Goal: Task Accomplishment & Management: Use online tool/utility

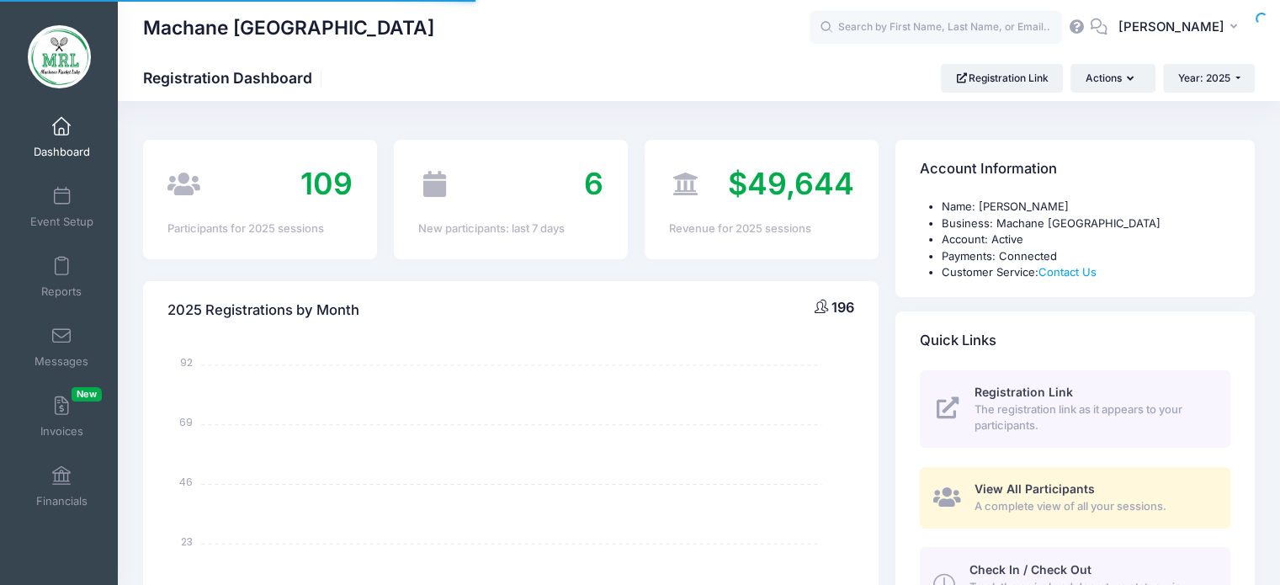
select select
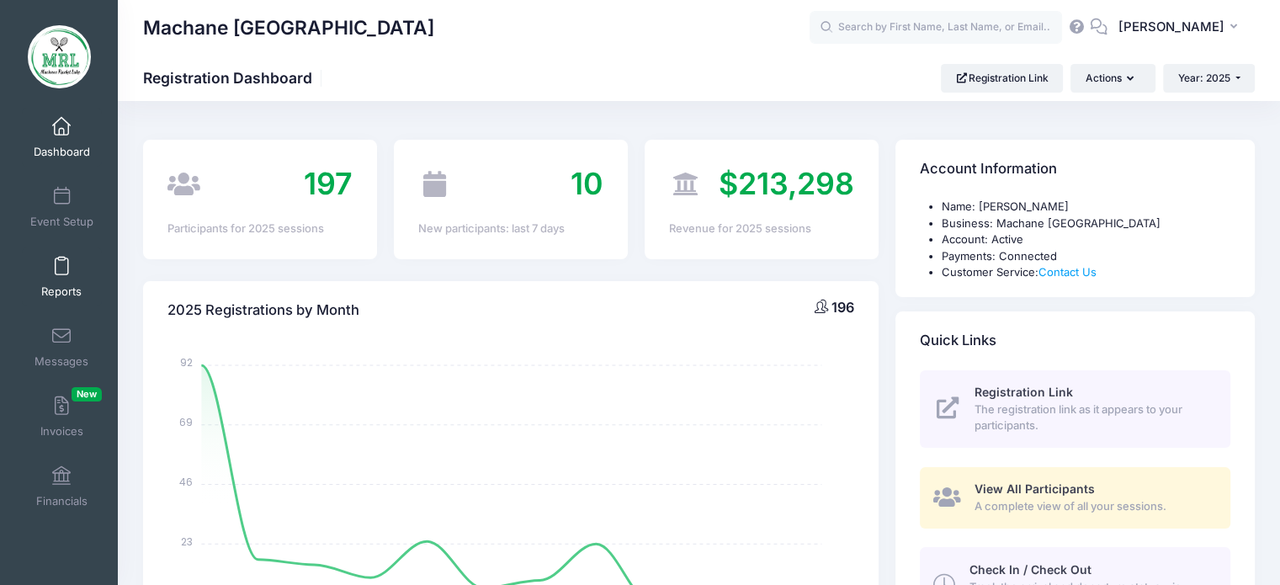
click at [61, 274] on span at bounding box center [61, 267] width 0 height 19
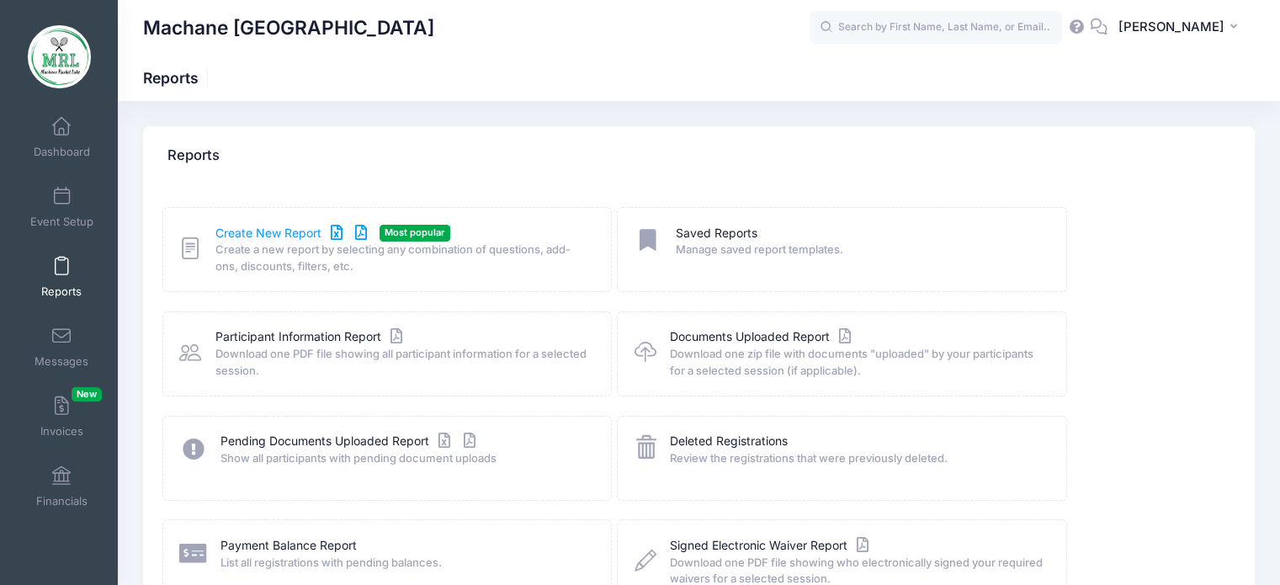
click at [290, 241] on link "Create New Report" at bounding box center [293, 234] width 157 height 18
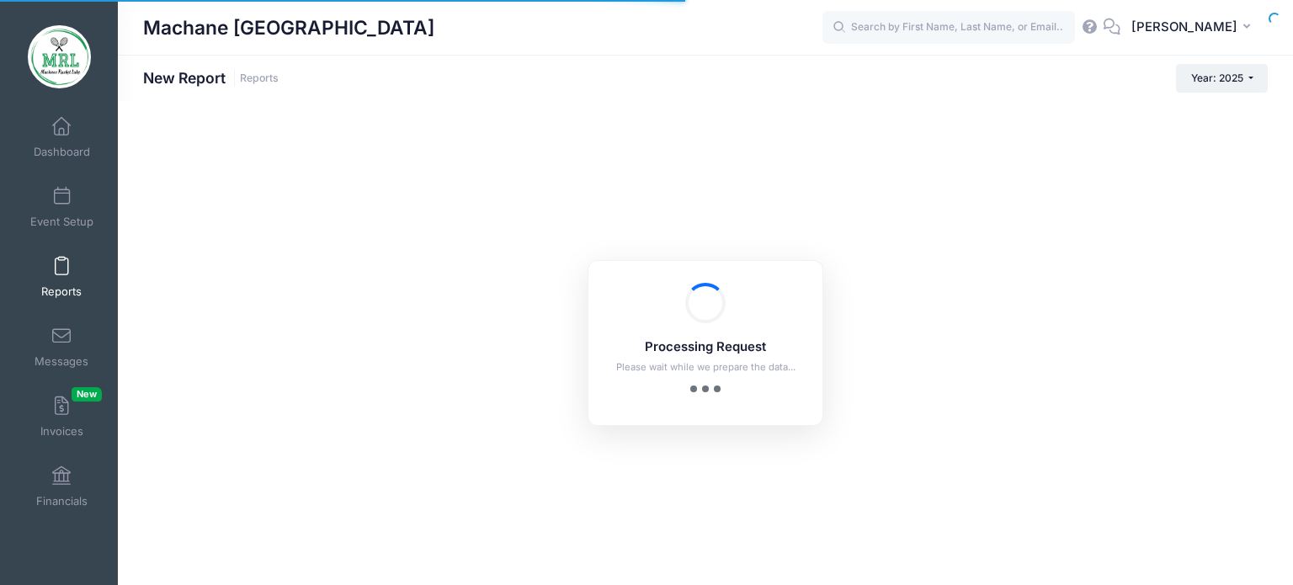
checkbox input "true"
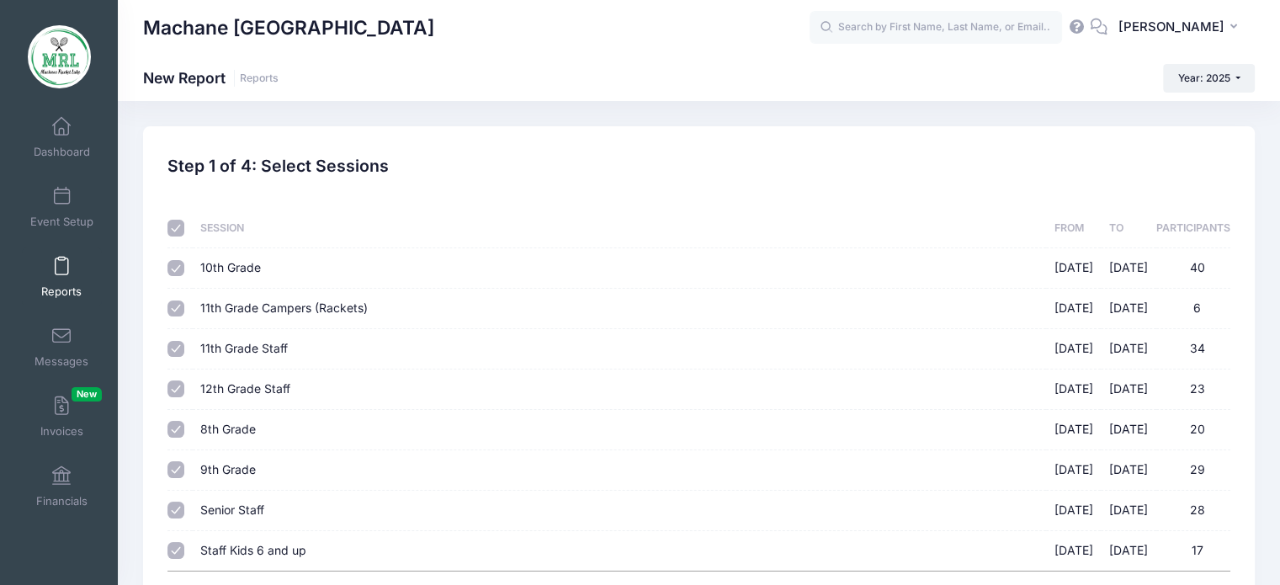
click at [178, 228] on input "checkbox" at bounding box center [175, 228] width 17 height 17
checkbox input "false"
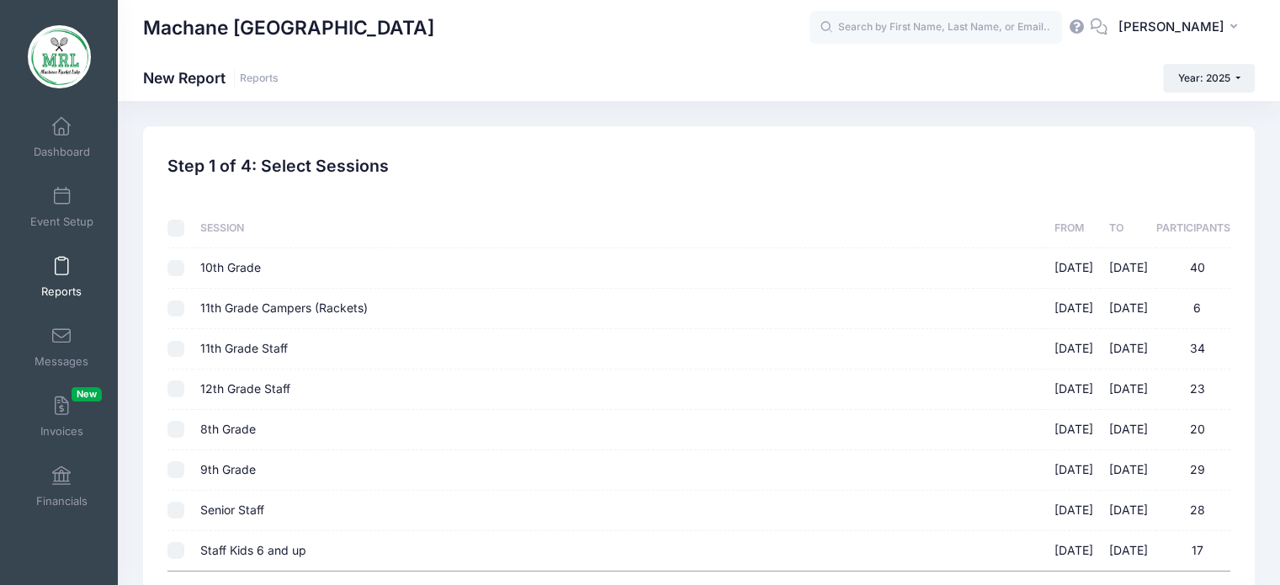
checkbox input "false"
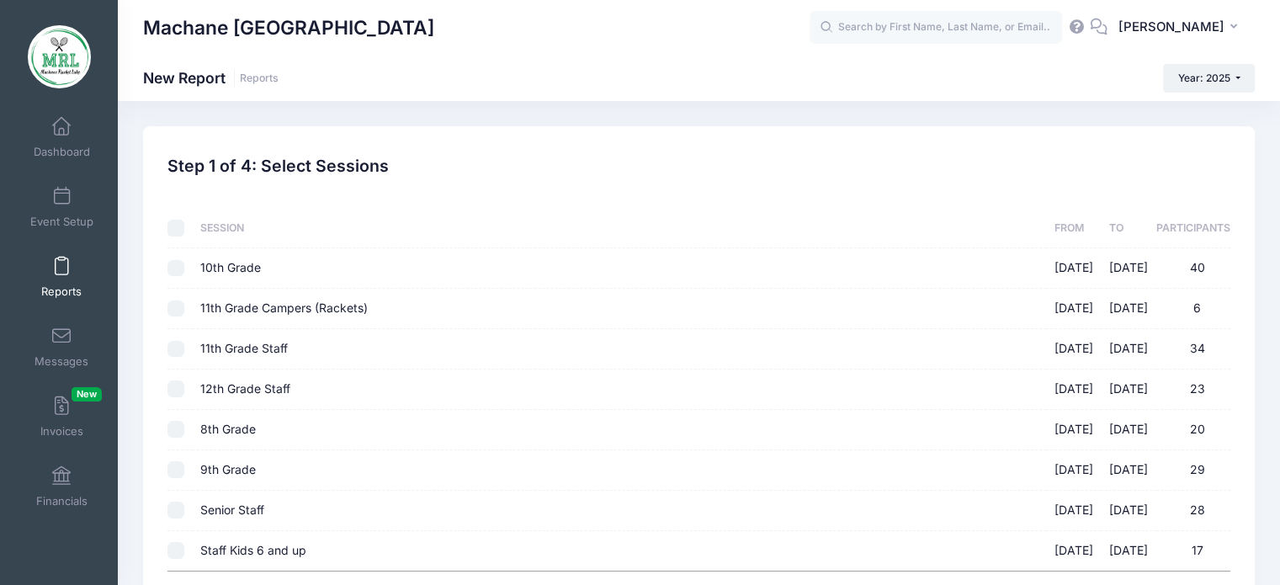
click at [170, 427] on input "8th Grade 08/14/2025 - 08/28/2025 20" at bounding box center [175, 429] width 17 height 17
checkbox input "true"
click at [176, 467] on input "9th Grade 08/14/2025 - 08/28/2025 29" at bounding box center [175, 469] width 17 height 17
checkbox input "true"
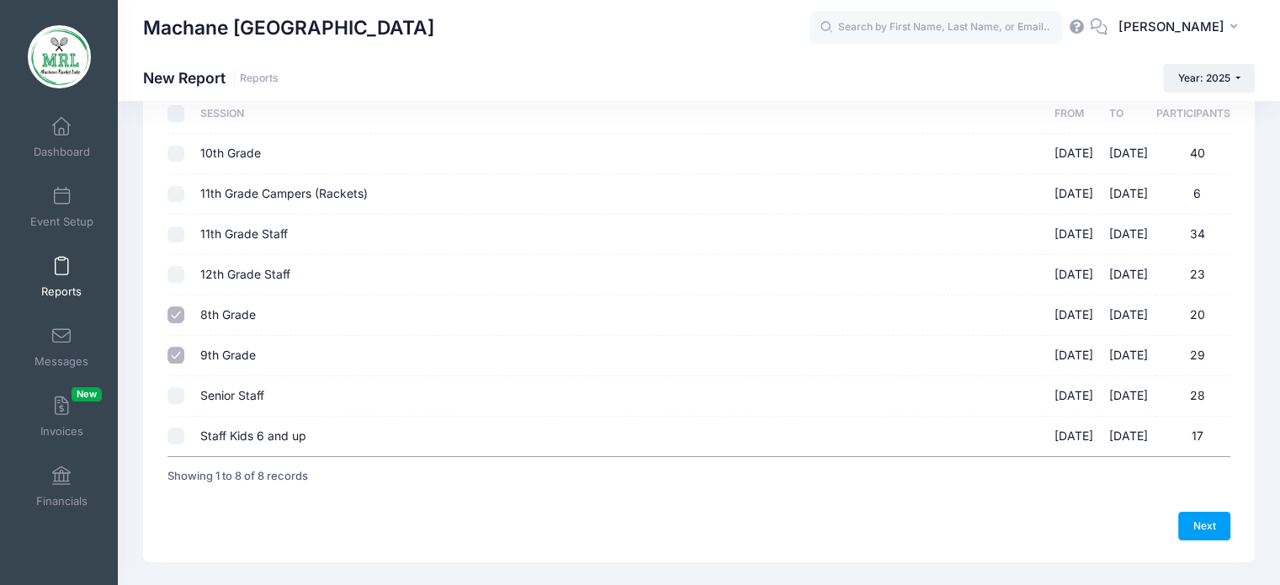
scroll to position [153, 0]
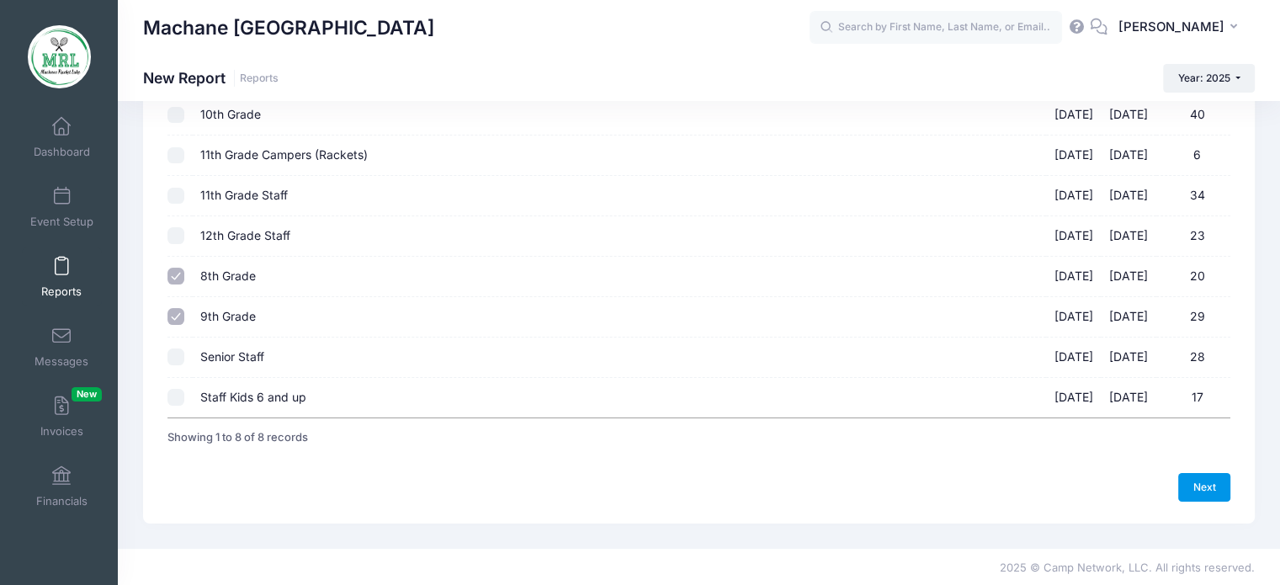
click at [1202, 479] on link "Next" at bounding box center [1204, 487] width 52 height 29
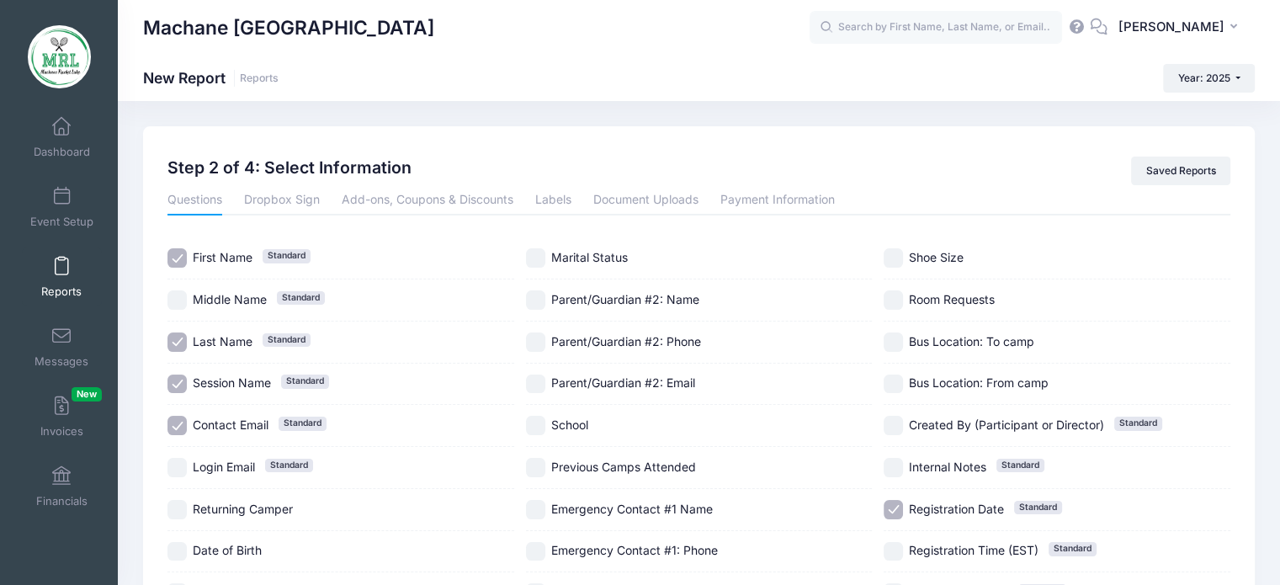
click at [181, 380] on input "Session Name Standard" at bounding box center [176, 384] width 19 height 19
checkbox input "false"
click at [177, 431] on input "Contact Email Standard" at bounding box center [176, 425] width 19 height 19
checkbox input "false"
click at [897, 510] on input "Registration Date Standard" at bounding box center [893, 509] width 19 height 19
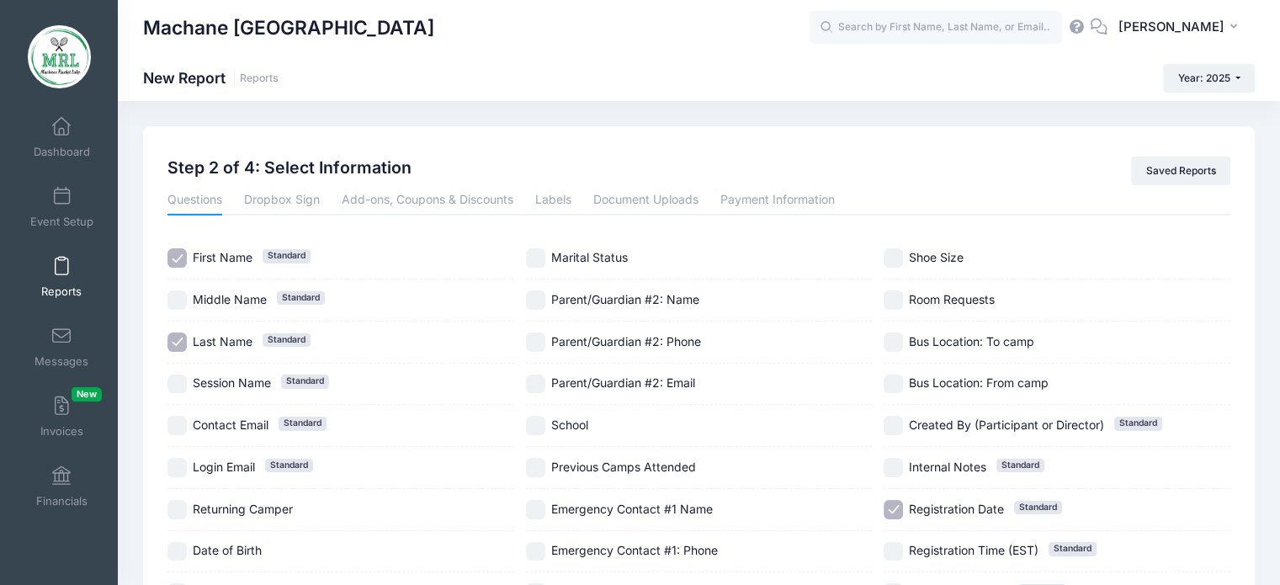
checkbox input "false"
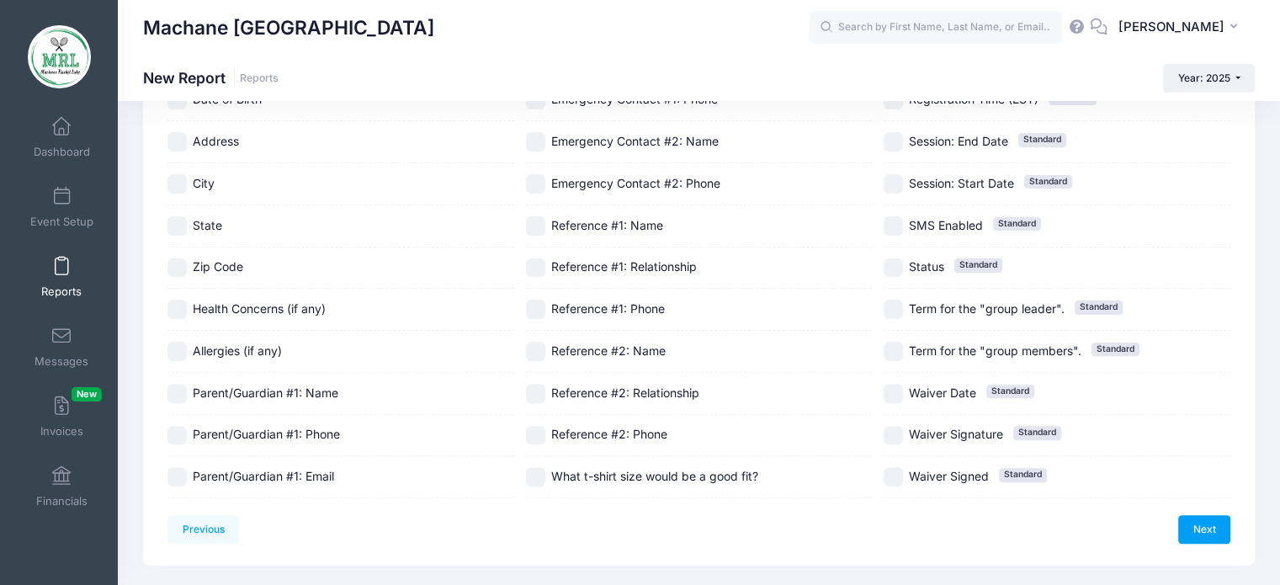
scroll to position [491, 0]
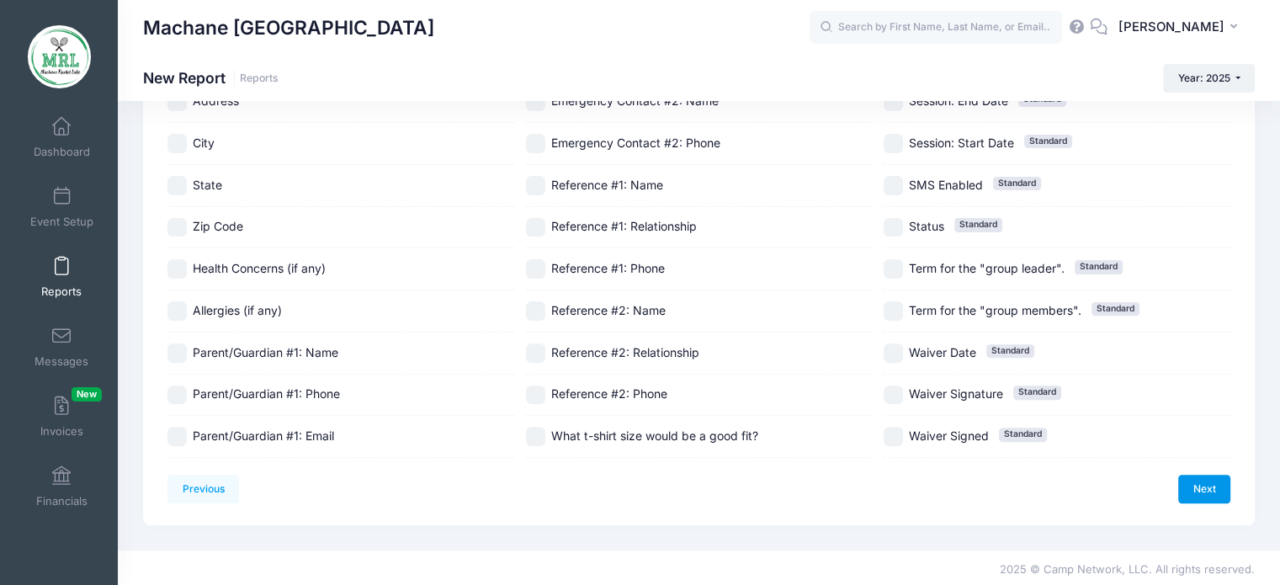
click at [1204, 485] on link "Next" at bounding box center [1204, 489] width 52 height 29
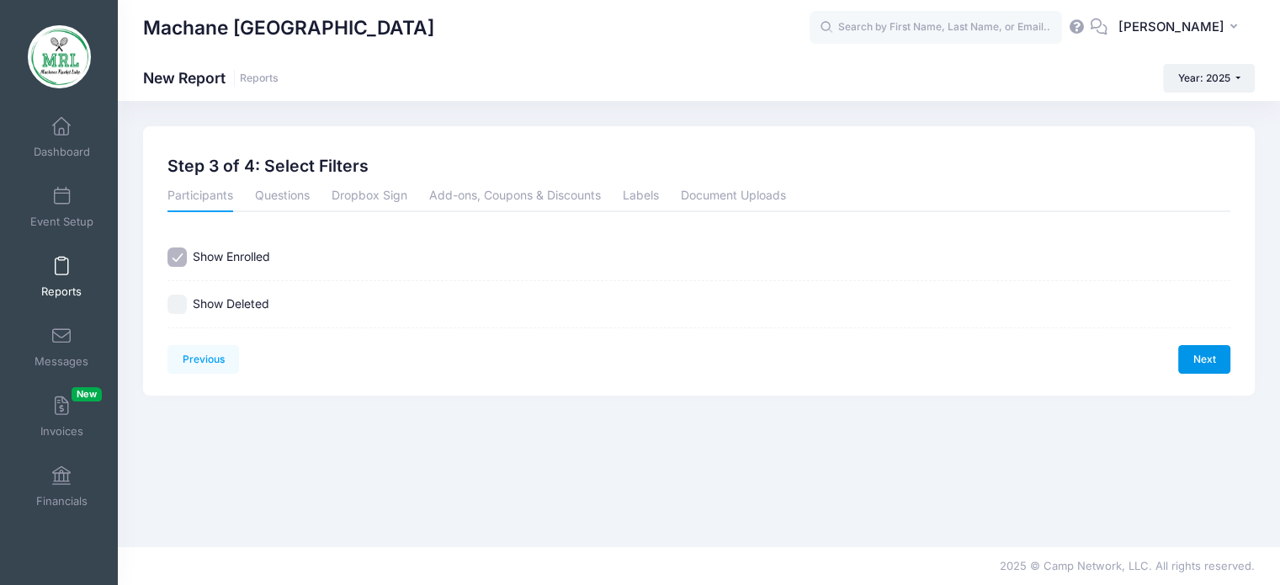
scroll to position [0, 0]
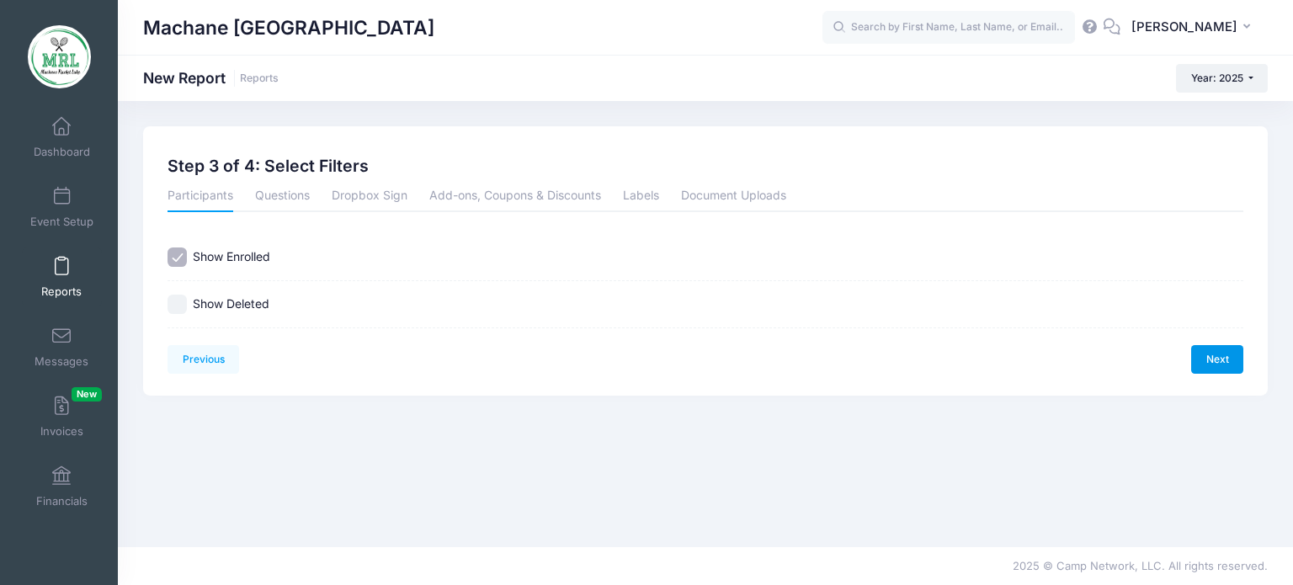
click at [1212, 360] on link "Next" at bounding box center [1217, 359] width 52 height 29
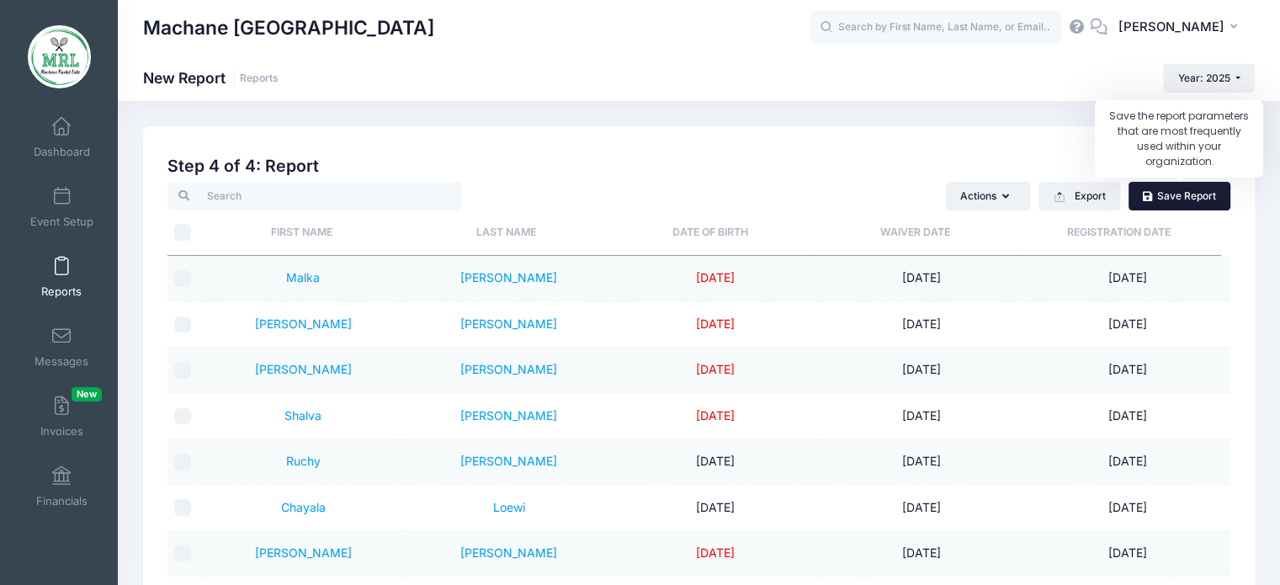
click at [1181, 195] on link "Save Report" at bounding box center [1180, 196] width 102 height 29
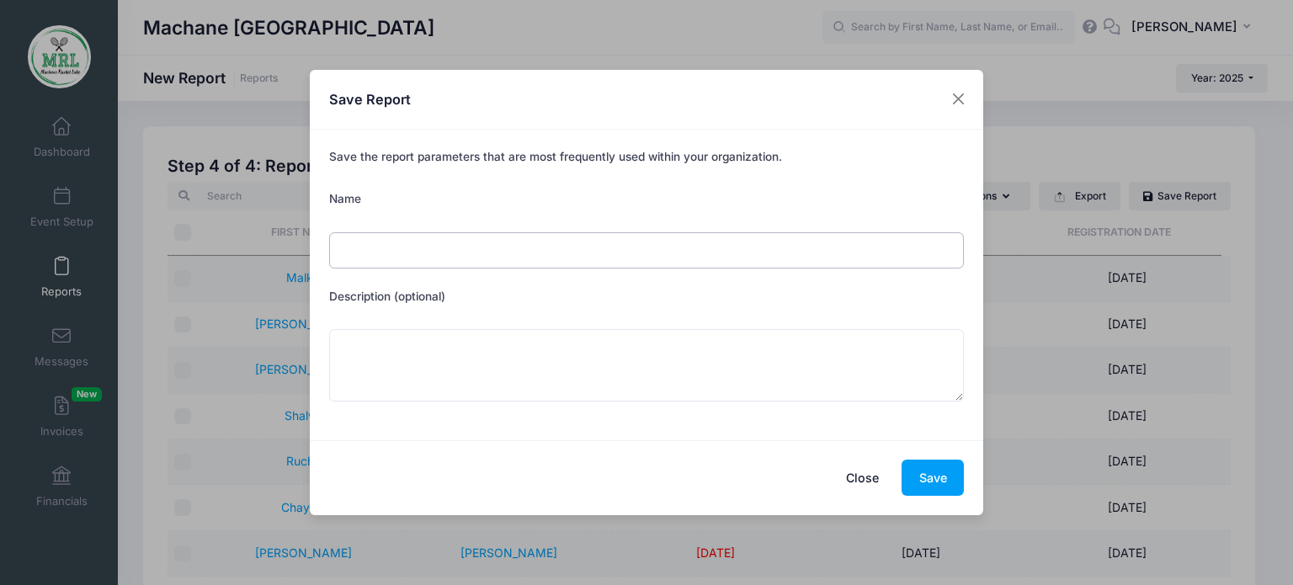
click at [502, 251] on input "Name" at bounding box center [646, 250] width 635 height 36
type input "shiur seniors and cits"
click at [937, 481] on button "Save" at bounding box center [932, 478] width 62 height 36
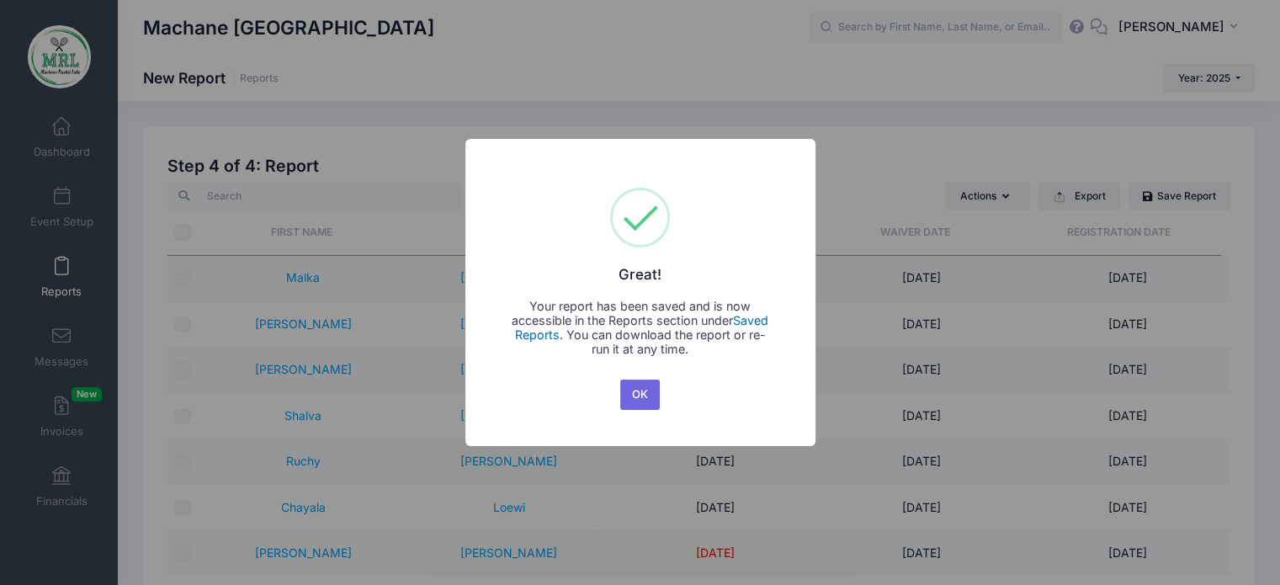
click at [757, 324] on link "Saved Reports" at bounding box center [642, 327] width 254 height 29
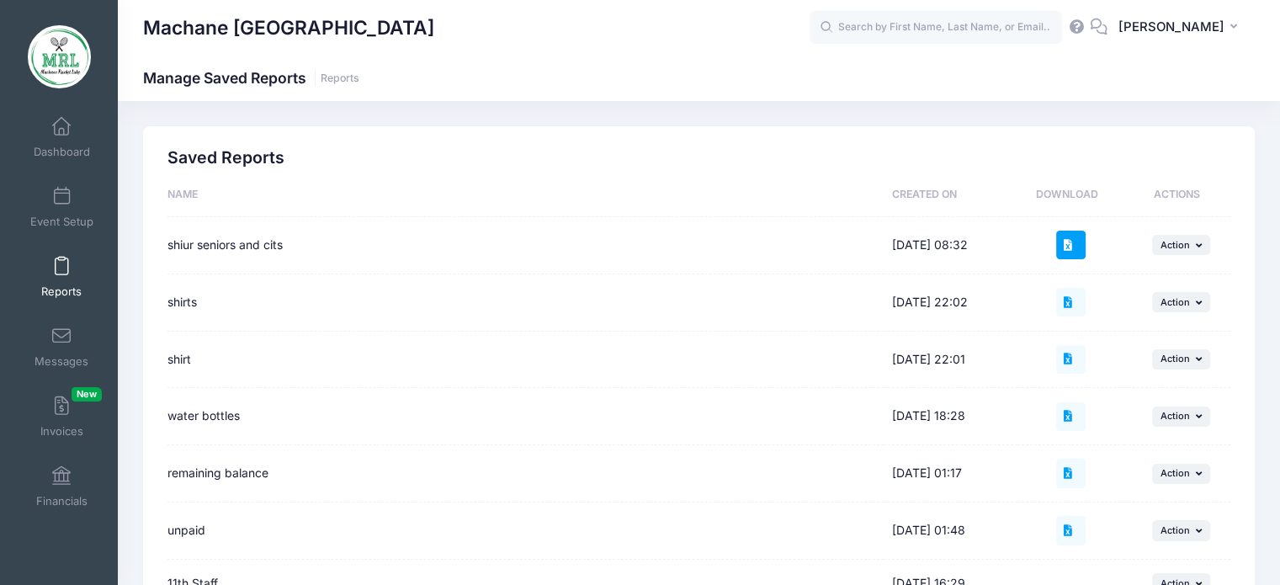
click at [1071, 245] on icon at bounding box center [1070, 245] width 13 height 11
